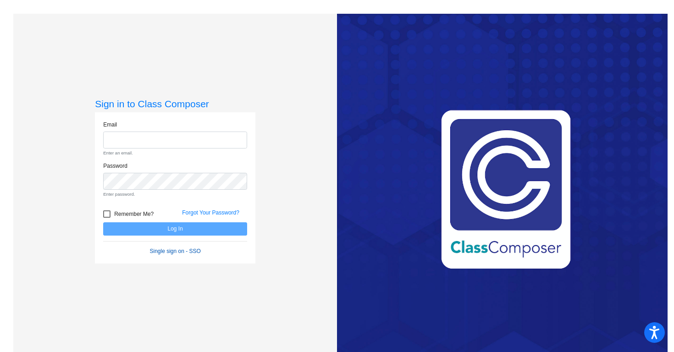
click at [168, 249] on link "Single sign on - SSO" at bounding box center [175, 251] width 51 height 6
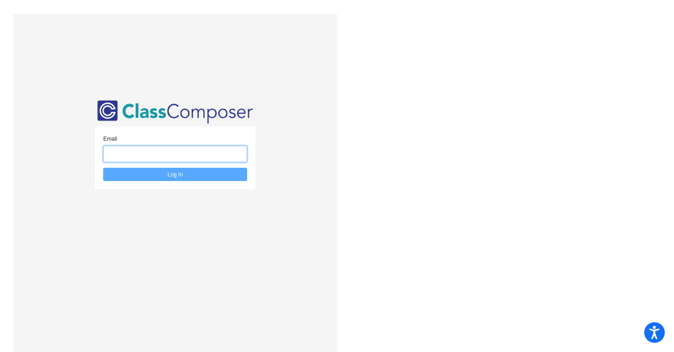
click at [155, 146] on input "email" at bounding box center [175, 154] width 144 height 17
click at [156, 149] on input "email" at bounding box center [175, 154] width 144 height 17
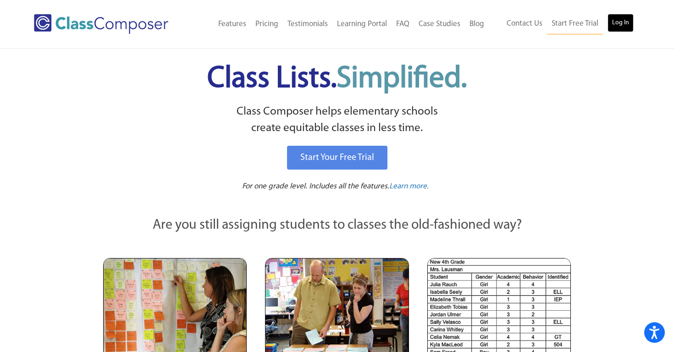
click at [620, 24] on link "Log In" at bounding box center [621, 23] width 26 height 18
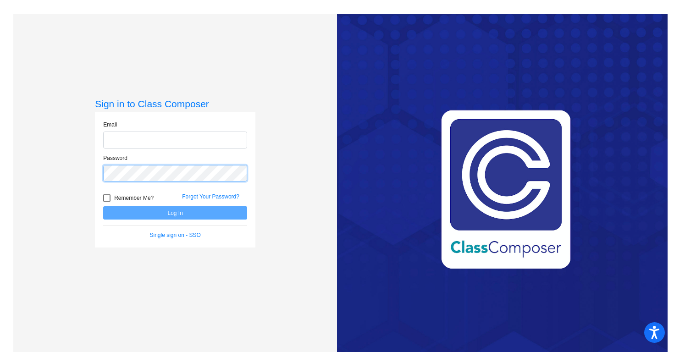
click at [174, 168] on div "Password" at bounding box center [175, 168] width 144 height 28
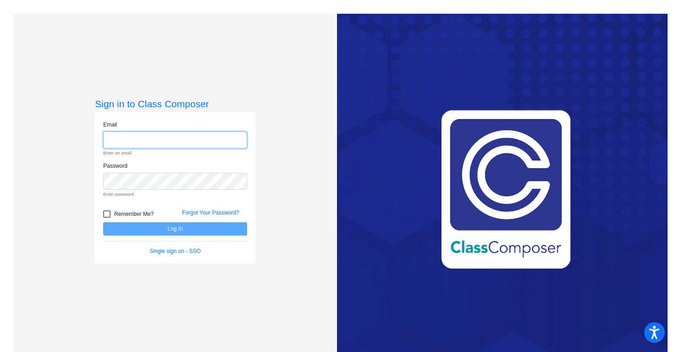
click at [162, 142] on input "email" at bounding box center [175, 140] width 144 height 17
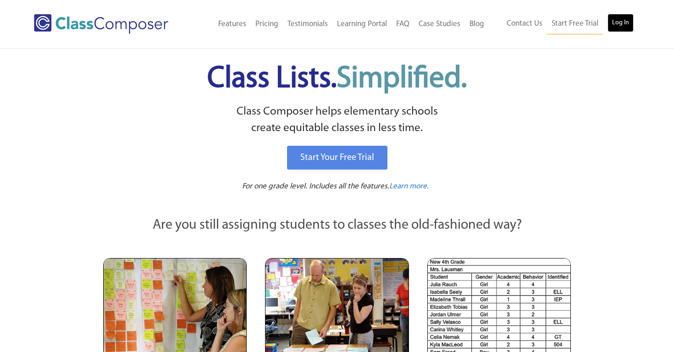
click at [627, 28] on link "Log In" at bounding box center [621, 23] width 26 height 18
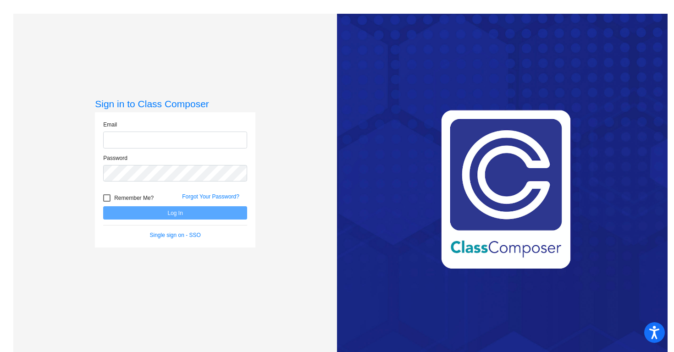
click at [214, 200] on form "Email Password Remember Me? Forgot Your Password? Log In Single sign on - SSO" at bounding box center [175, 180] width 144 height 119
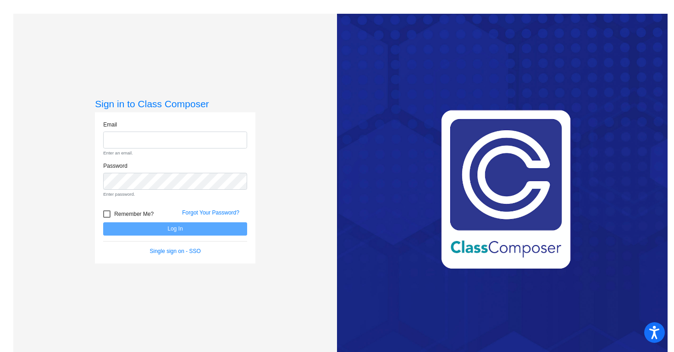
click at [205, 209] on div "Forgot Your Password?" at bounding box center [214, 216] width 79 height 14
click at [196, 211] on link "Forgot Your Password?" at bounding box center [210, 213] width 57 height 6
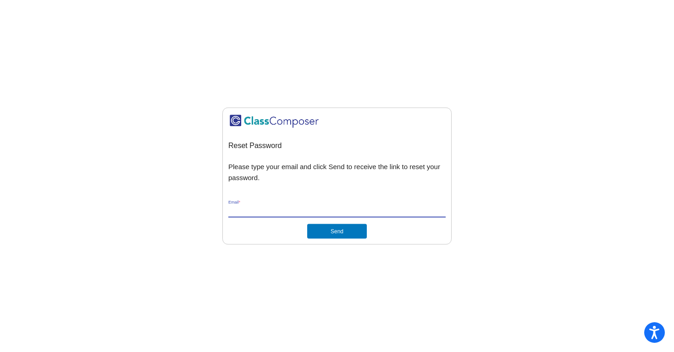
click at [298, 210] on input "Email *" at bounding box center [336, 210] width 217 height 8
type input "elizabeth.jones@asd.edu.qa"
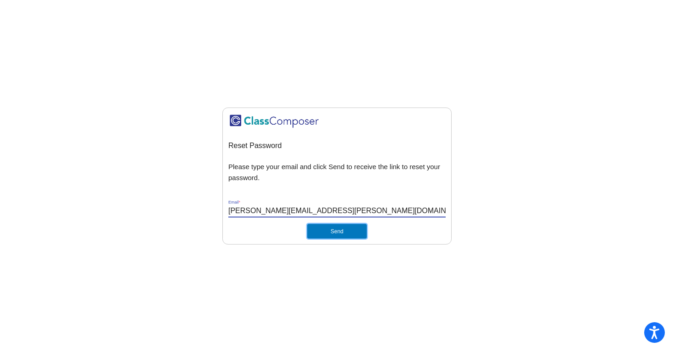
click at [346, 236] on button "Send" at bounding box center [337, 231] width 60 height 15
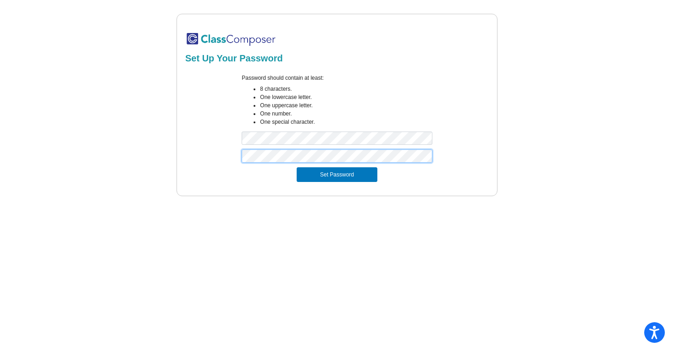
click at [297, 167] on button "Set Password" at bounding box center [337, 174] width 81 height 15
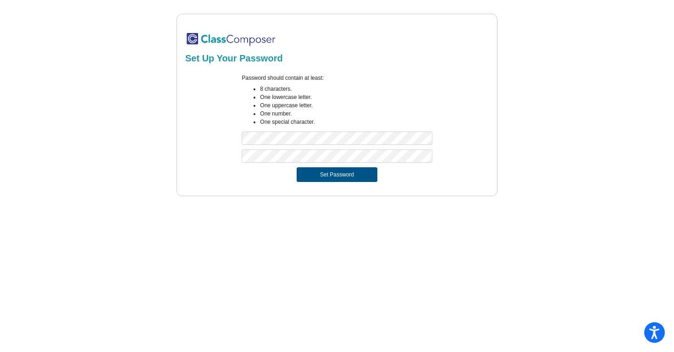
click at [301, 171] on button "Set Password" at bounding box center [337, 174] width 81 height 15
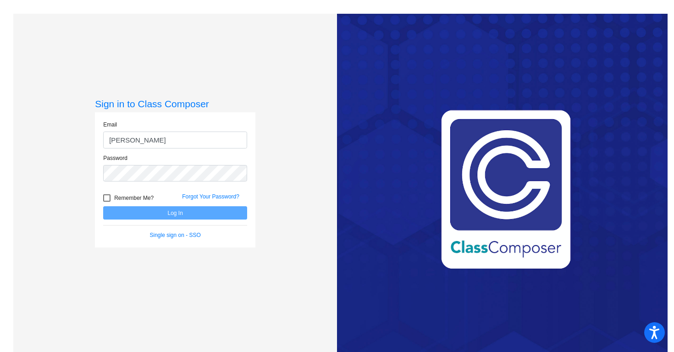
type input "elizabeth.jones@asd.edu.qa"
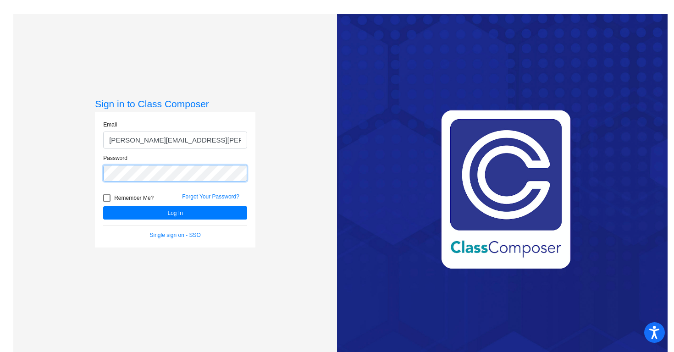
click at [103, 206] on button "Log In" at bounding box center [175, 212] width 144 height 13
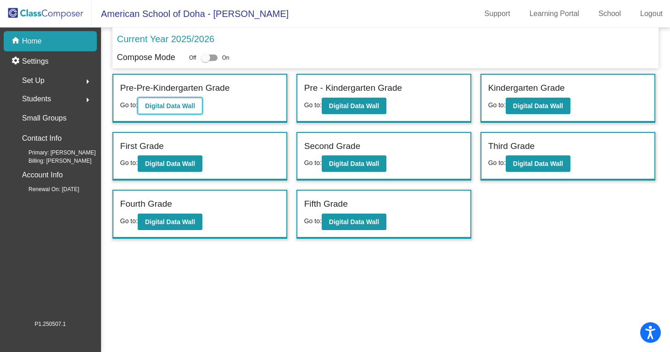
click at [170, 102] on b "Digital Data Wall" at bounding box center [170, 105] width 50 height 7
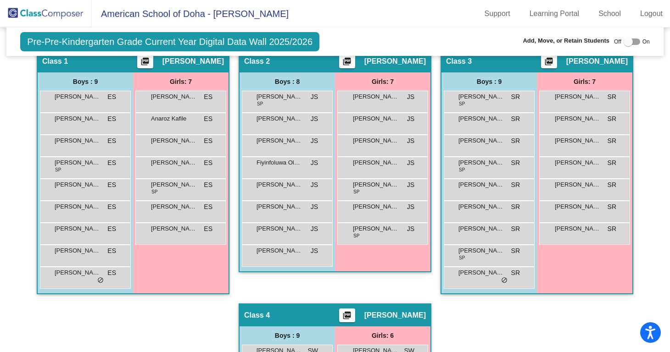
scroll to position [187, 0]
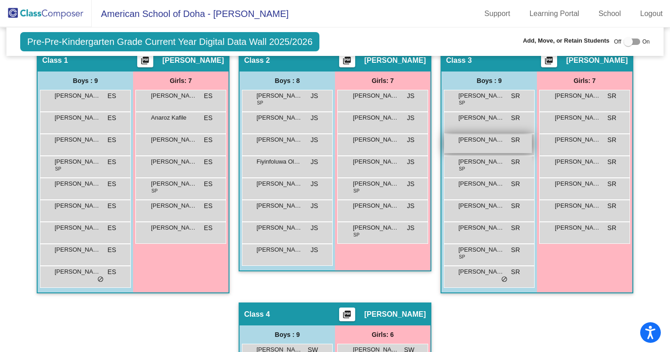
click at [462, 152] on div "Athanasios Verros SR lock do_not_disturb_alt" at bounding box center [488, 143] width 88 height 19
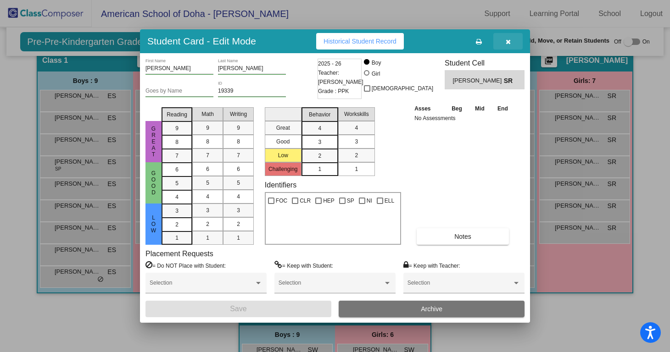
click at [508, 43] on icon "button" at bounding box center [507, 42] width 5 height 6
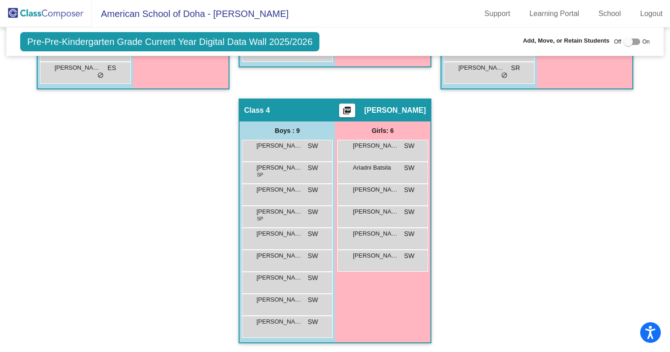
scroll to position [0, 0]
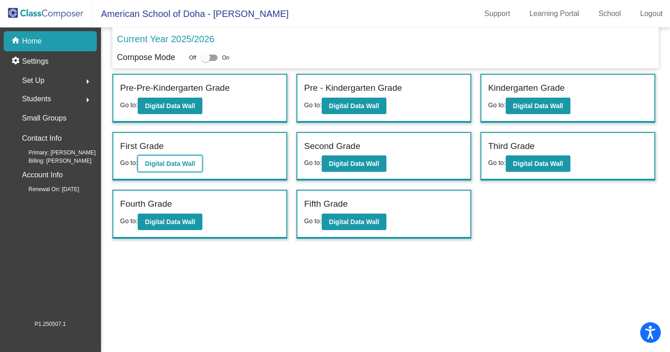
click at [186, 164] on b "Digital Data Wall" at bounding box center [170, 163] width 50 height 7
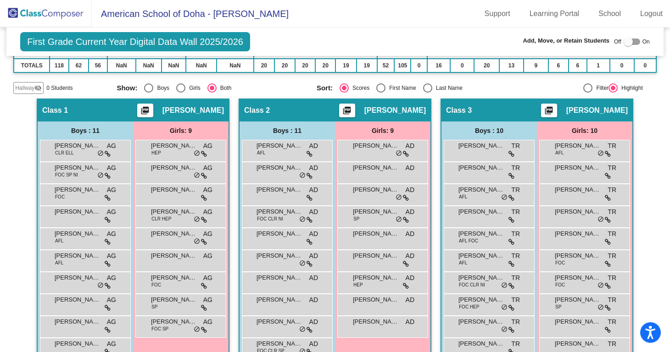
scroll to position [165, 0]
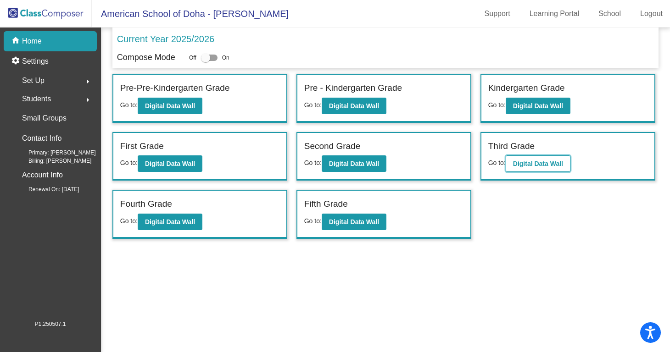
click at [535, 165] on b "Digital Data Wall" at bounding box center [538, 163] width 50 height 7
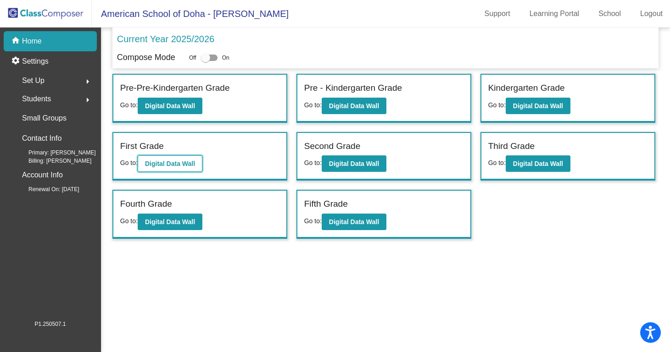
click at [163, 161] on b "Digital Data Wall" at bounding box center [170, 163] width 50 height 7
